Goal: Task Accomplishment & Management: Manage account settings

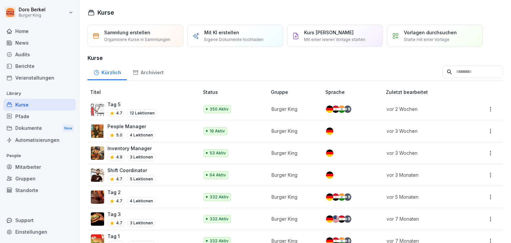
click at [28, 118] on div "Pfade" at bounding box center [39, 116] width 72 height 12
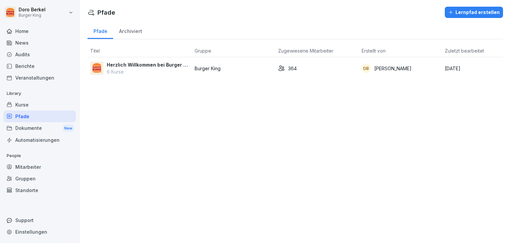
click at [121, 64] on p "Herzlich Willkommen bei Burger Family" at bounding box center [148, 64] width 82 height 7
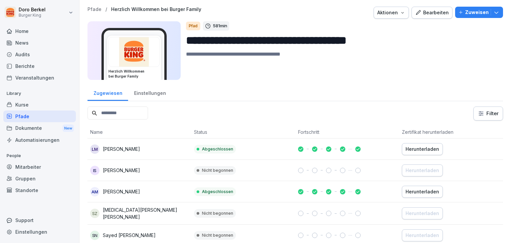
click at [148, 92] on div "Einstellungen" at bounding box center [150, 92] width 44 height 17
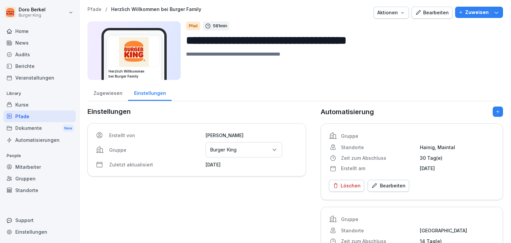
click at [101, 92] on div "Zugewiesen" at bounding box center [107, 92] width 41 height 17
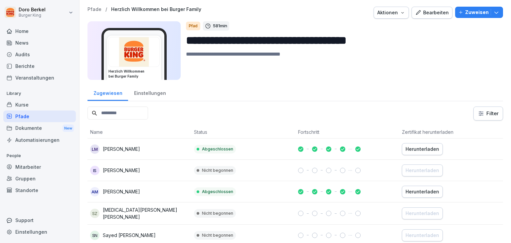
click at [152, 90] on div "Einstellungen" at bounding box center [150, 92] width 44 height 17
click at [148, 92] on div "Einstellungen" at bounding box center [150, 92] width 44 height 17
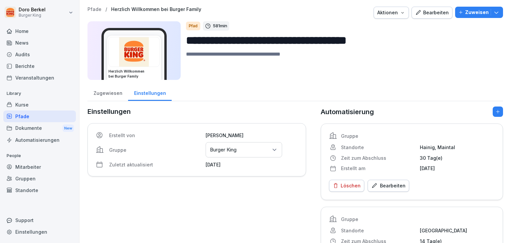
click at [32, 164] on div "Mitarbeiter" at bounding box center [39, 167] width 72 height 12
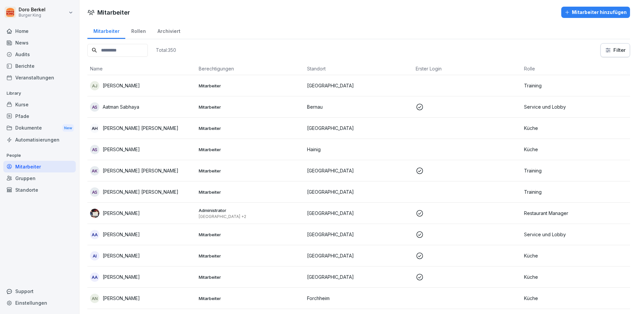
click at [510, 52] on html "[PERSON_NAME] Burger King Home News Audits Berichte Veranstaltungen Library Kur…" at bounding box center [319, 157] width 638 height 314
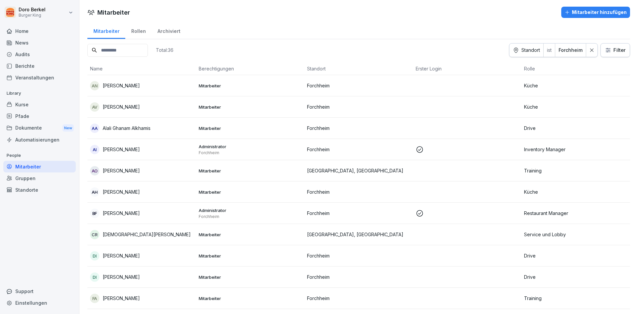
click at [510, 47] on html "Doro Berkel Burger King Home News Audits Berichte Veranstaltungen Library Kurse…" at bounding box center [319, 157] width 638 height 314
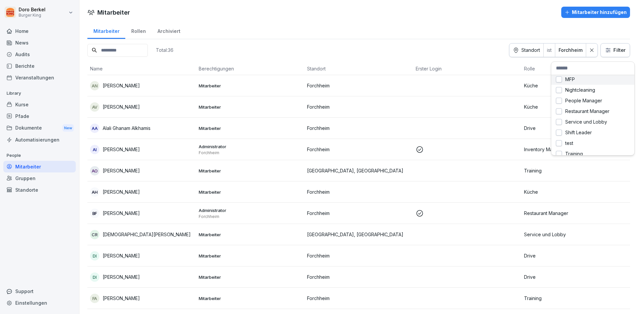
scroll to position [59, 0]
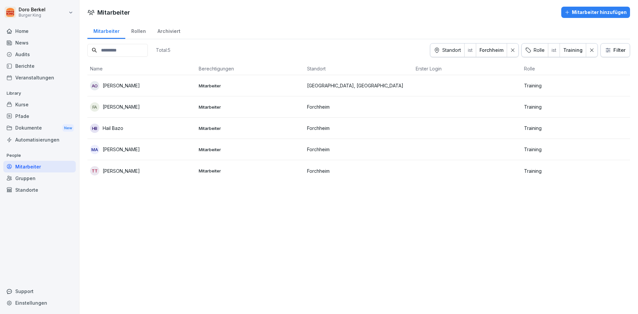
click at [123, 173] on p "[PERSON_NAME]" at bounding box center [121, 171] width 37 height 7
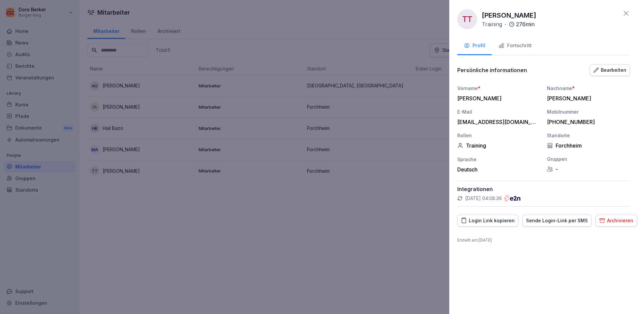
click at [510, 46] on div "Fortschritt" at bounding box center [515, 46] width 33 height 8
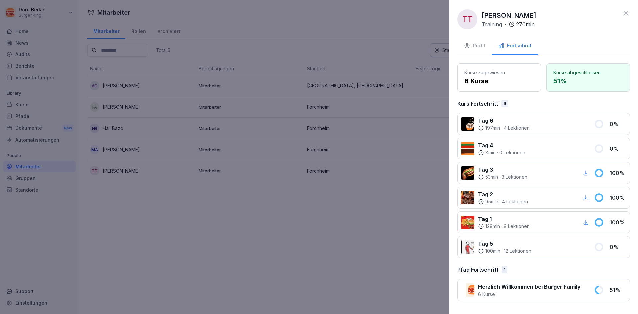
click at [510, 13] on icon at bounding box center [626, 13] width 8 height 8
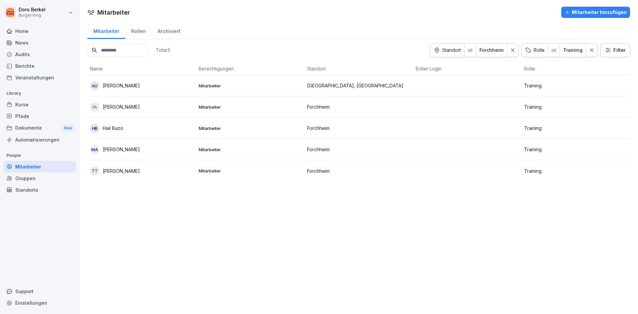
click at [130, 168] on p "[PERSON_NAME]" at bounding box center [121, 171] width 37 height 7
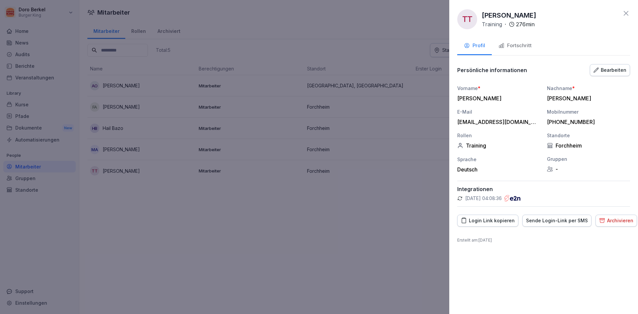
click at [510, 44] on div "Fortschritt" at bounding box center [515, 46] width 33 height 8
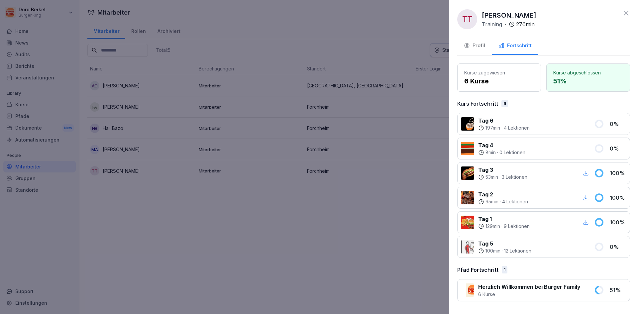
click at [319, 235] on div at bounding box center [319, 157] width 638 height 314
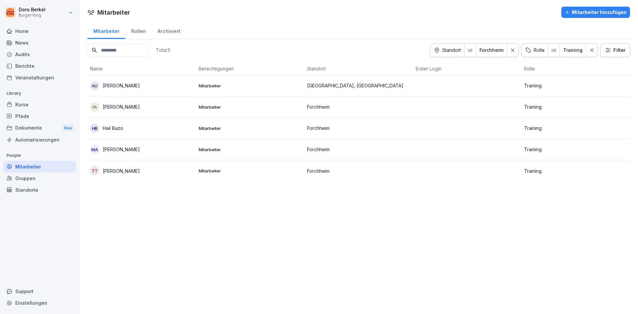
click at [132, 151] on p "[PERSON_NAME]" at bounding box center [121, 149] width 37 height 7
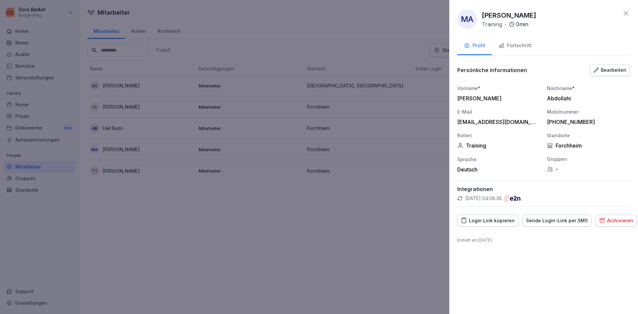
click at [510, 48] on div "Fortschritt" at bounding box center [515, 46] width 33 height 8
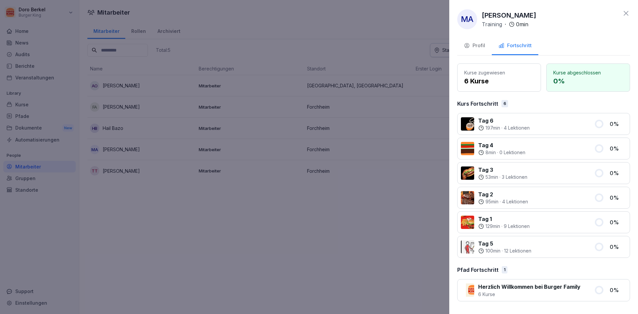
click at [510, 18] on div "MA [PERSON_NAME] Training · 0 min" at bounding box center [543, 19] width 173 height 20
click at [510, 11] on icon at bounding box center [626, 13] width 8 height 8
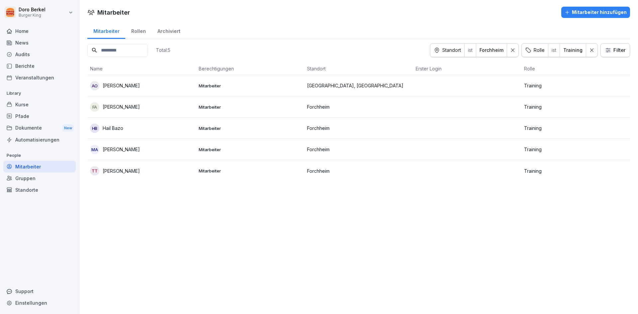
click at [121, 86] on p "[PERSON_NAME]" at bounding box center [121, 85] width 37 height 7
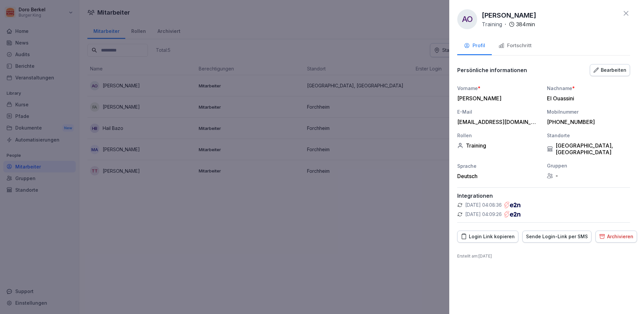
click at [510, 46] on div "Fortschritt" at bounding box center [515, 46] width 33 height 8
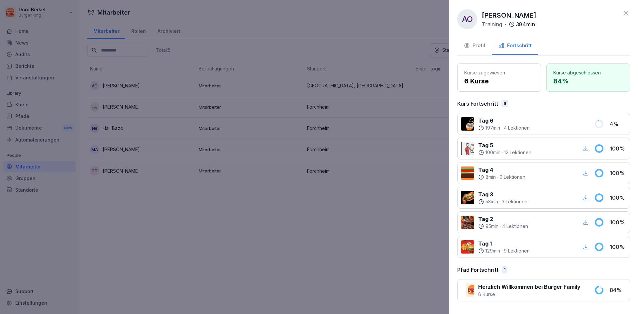
click at [480, 46] on div "Profil" at bounding box center [474, 46] width 21 height 8
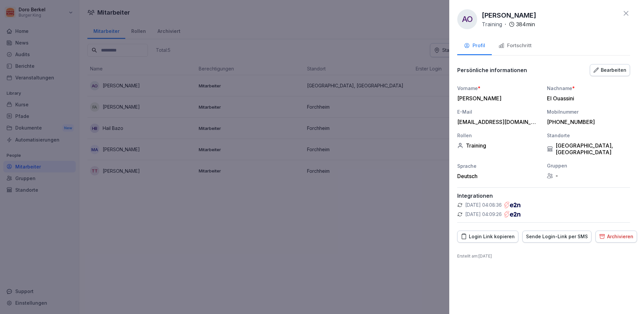
click at [510, 45] on div "Fortschritt" at bounding box center [515, 46] width 33 height 8
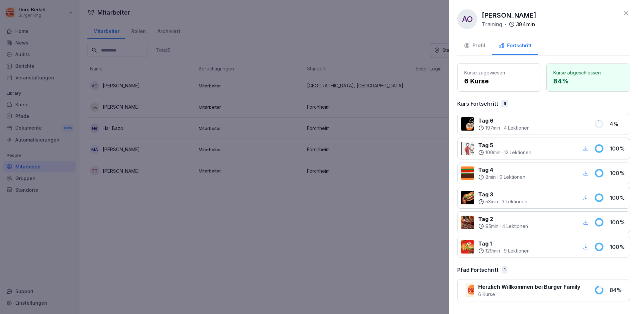
click at [352, 242] on div at bounding box center [319, 157] width 638 height 314
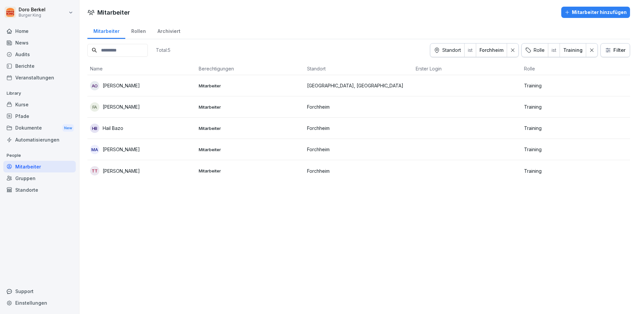
click at [322, 107] on p "Forchheim" at bounding box center [358, 106] width 103 height 7
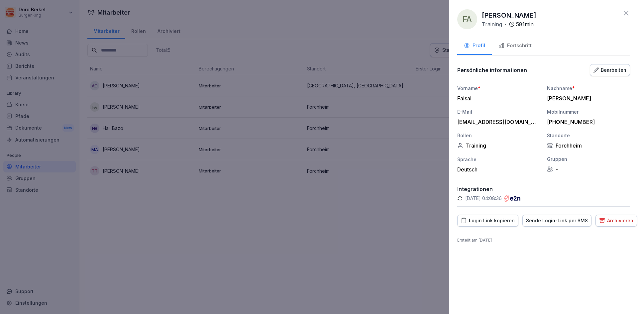
click at [510, 44] on div "Fortschritt" at bounding box center [515, 46] width 33 height 8
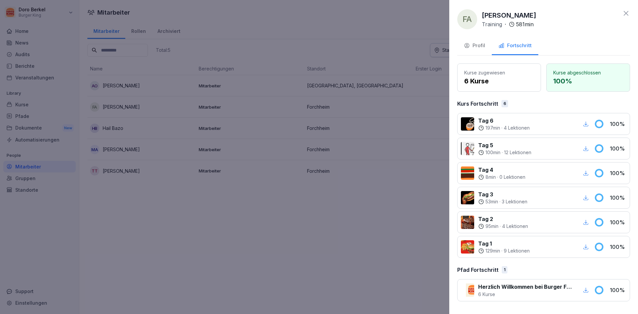
click at [510, 194] on div at bounding box center [555, 198] width 46 height 15
click at [510, 198] on p "100 %" at bounding box center [618, 198] width 17 height 8
click at [506, 242] on p "Herzlich Willkommen bei Burger Family" at bounding box center [525, 287] width 95 height 8
click at [486, 242] on p "129 min" at bounding box center [493, 251] width 15 height 7
click at [487, 217] on p "Tag 2" at bounding box center [503, 219] width 50 height 8
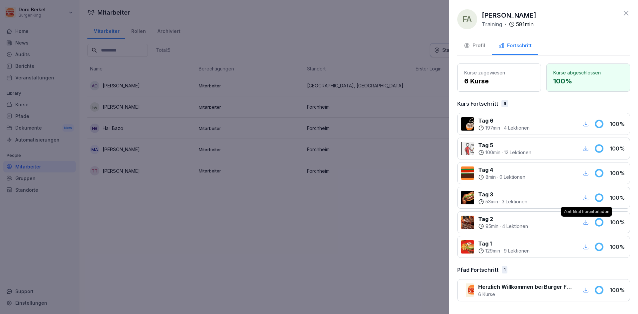
click at [510, 221] on icon "button" at bounding box center [586, 222] width 6 height 6
click at [510, 12] on icon at bounding box center [626, 13] width 8 height 8
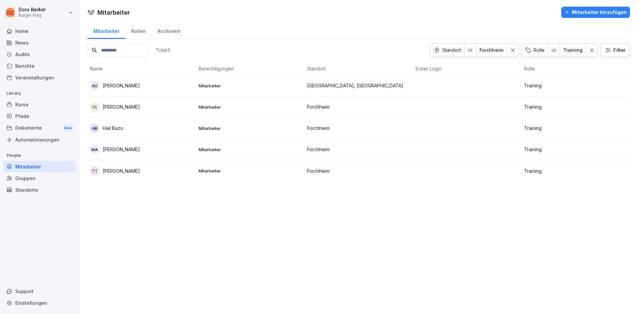
click at [29, 31] on div "Home" at bounding box center [39, 31] width 72 height 12
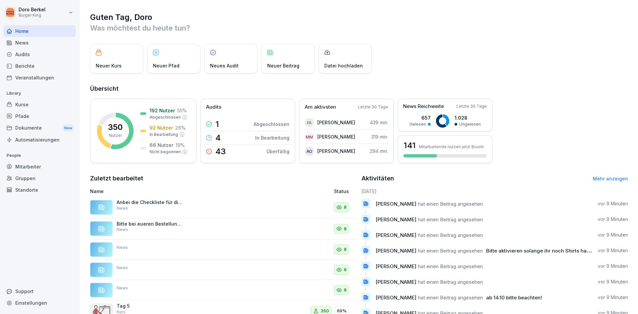
scroll to position [26, 0]
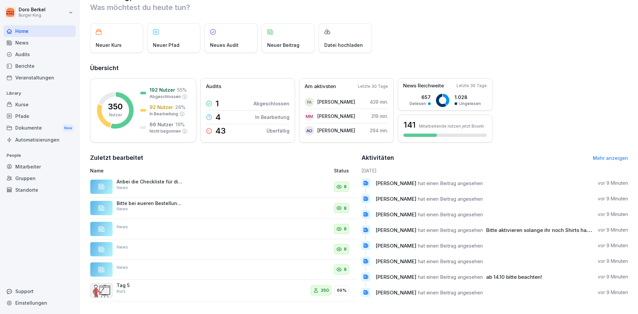
click at [30, 67] on div "Berichte" at bounding box center [39, 66] width 72 height 12
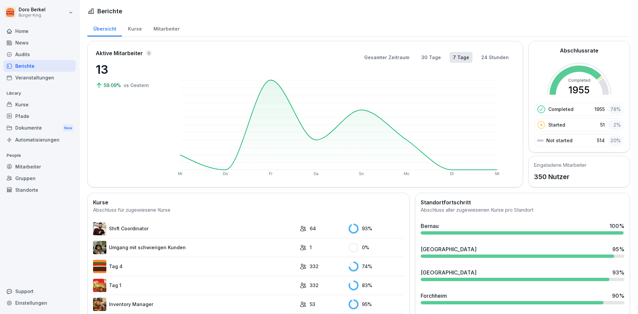
click at [165, 31] on div "Mitarbeiter" at bounding box center [167, 28] width 38 height 17
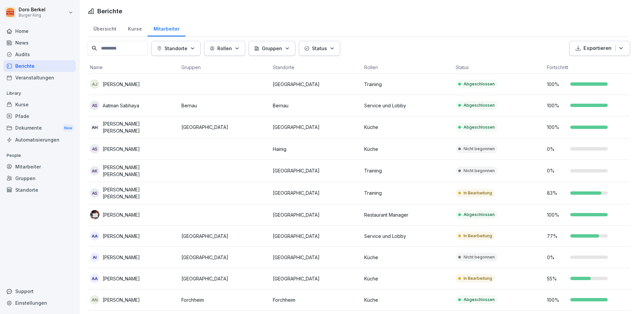
click at [194, 49] on icon "button" at bounding box center [192, 48] width 3 height 1
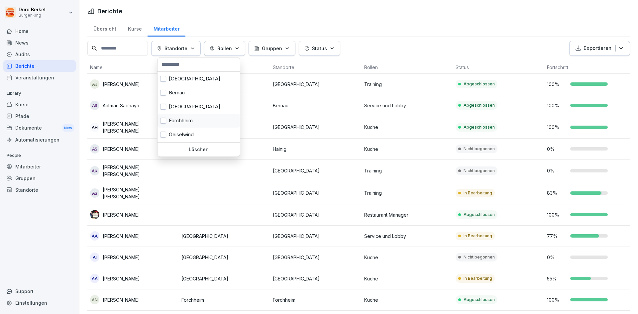
click at [167, 121] on div "Forchheim" at bounding box center [199, 121] width 82 height 14
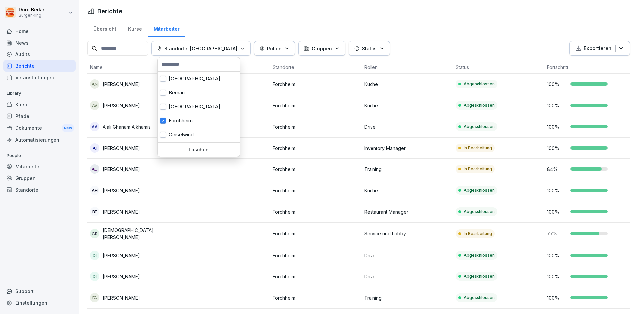
click at [267, 49] on p "Rollen" at bounding box center [274, 48] width 15 height 7
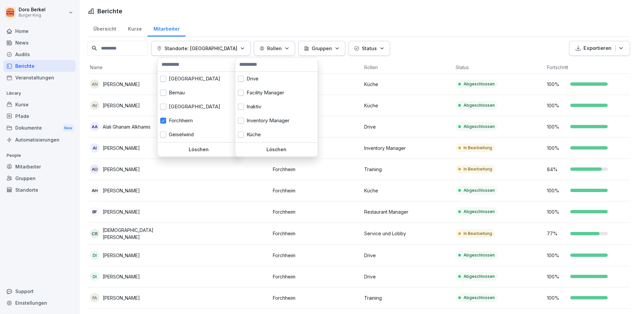
scroll to position [111, 0]
click at [247, 132] on div "Training" at bounding box center [276, 135] width 82 height 14
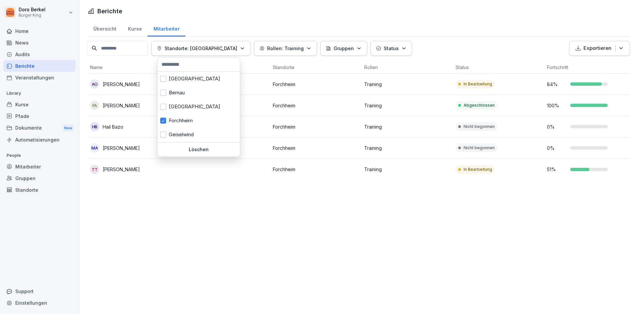
click at [434, 38] on html "Doro Berkel Burger King Home News Audits Berichte Veranstaltungen Library Kurse…" at bounding box center [319, 157] width 638 height 314
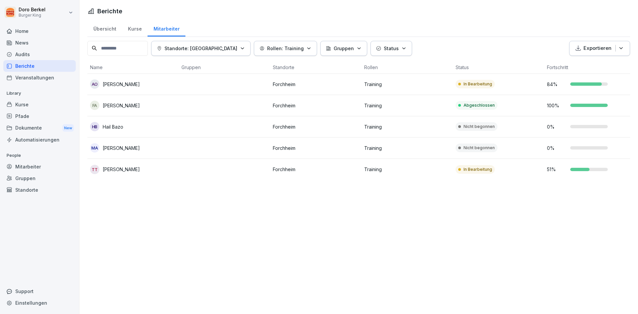
click at [429, 47] on html "Doro Berkel Burger King Home News Audits Berichte Veranstaltungen Library Kurse…" at bounding box center [319, 157] width 638 height 314
